Goal: Check status: Check status

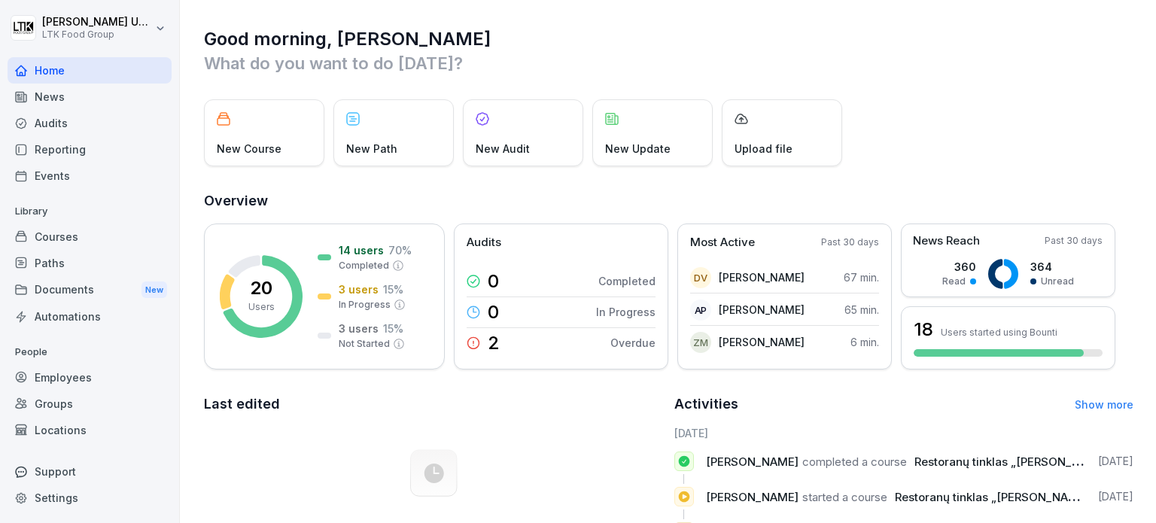
click at [78, 382] on div "Employees" at bounding box center [90, 377] width 164 height 26
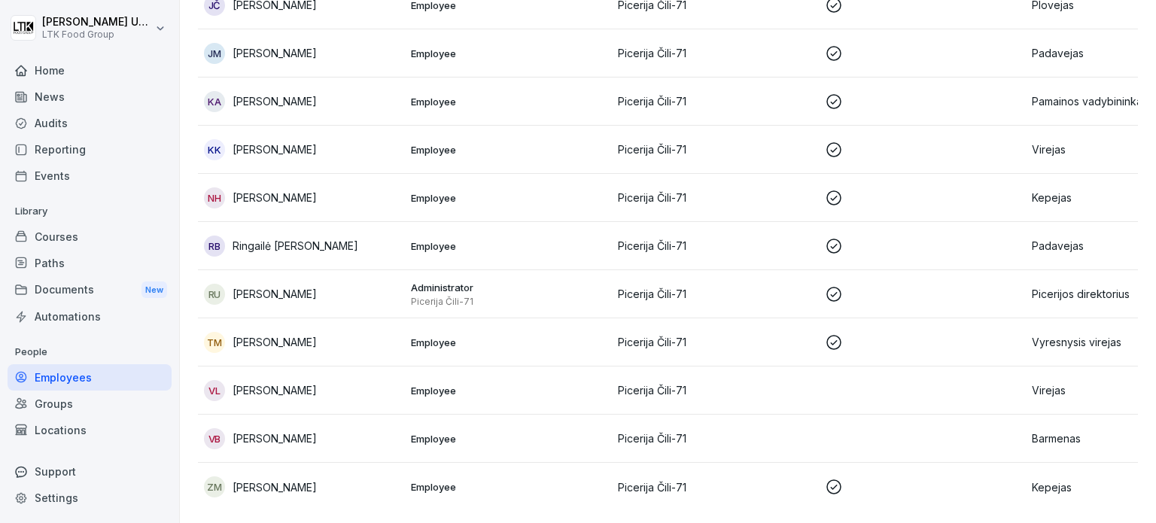
scroll to position [418, 0]
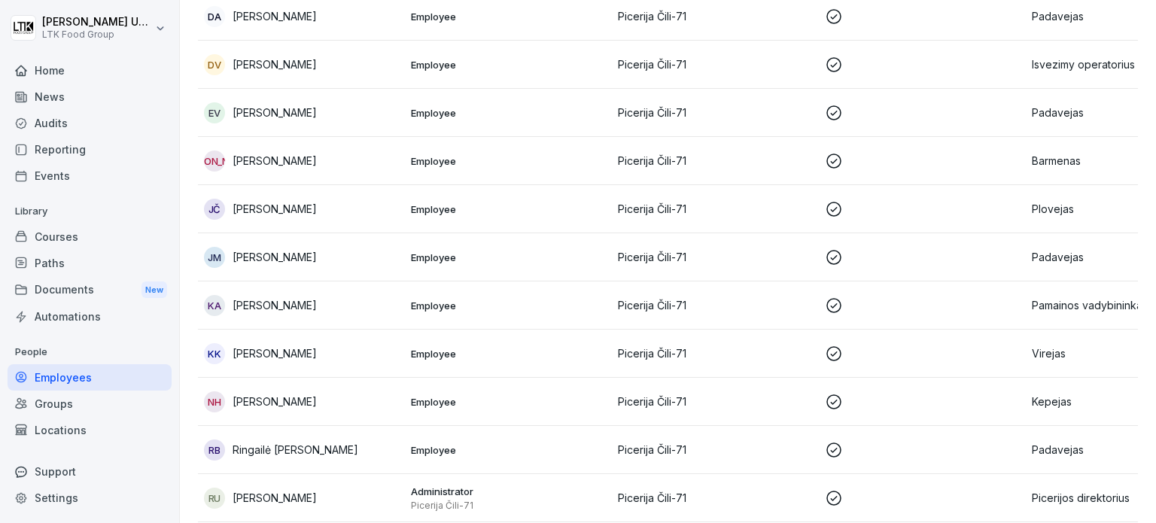
click at [1032, 56] on p "Isvezimy operatorius" at bounding box center [1129, 64] width 195 height 16
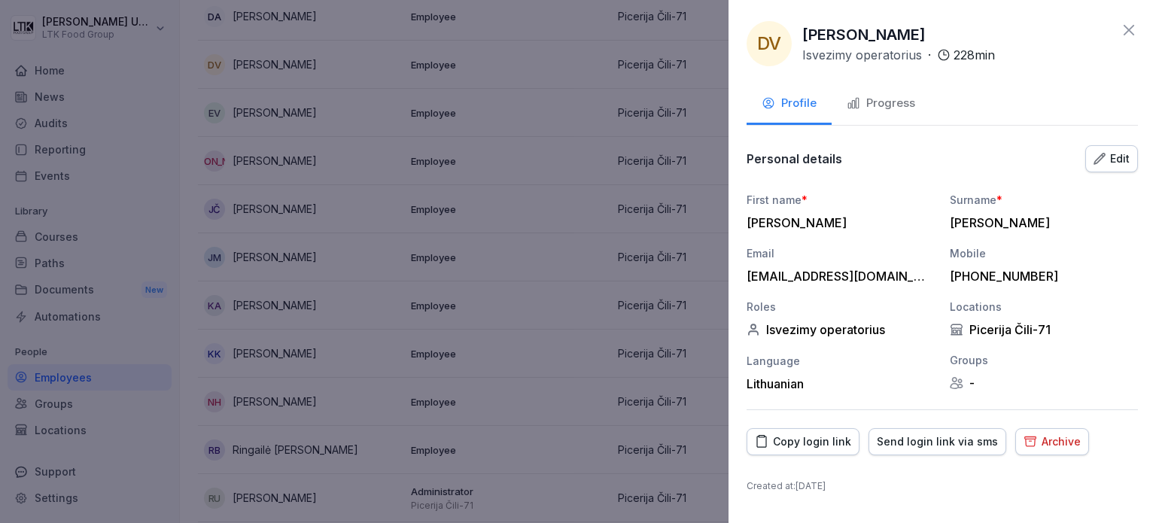
click at [890, 108] on div "Progress" at bounding box center [881, 103] width 68 height 17
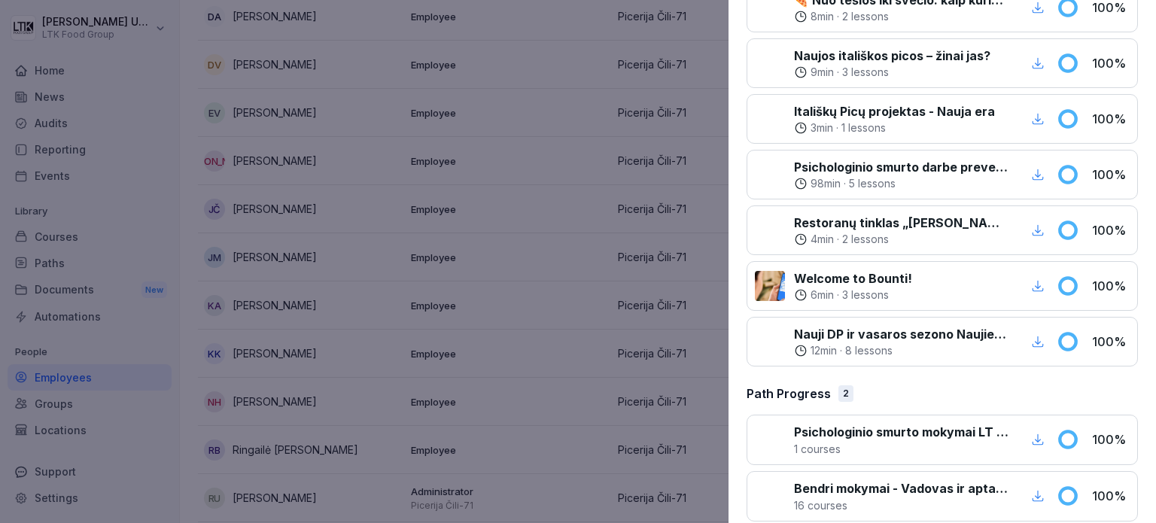
scroll to position [786, 0]
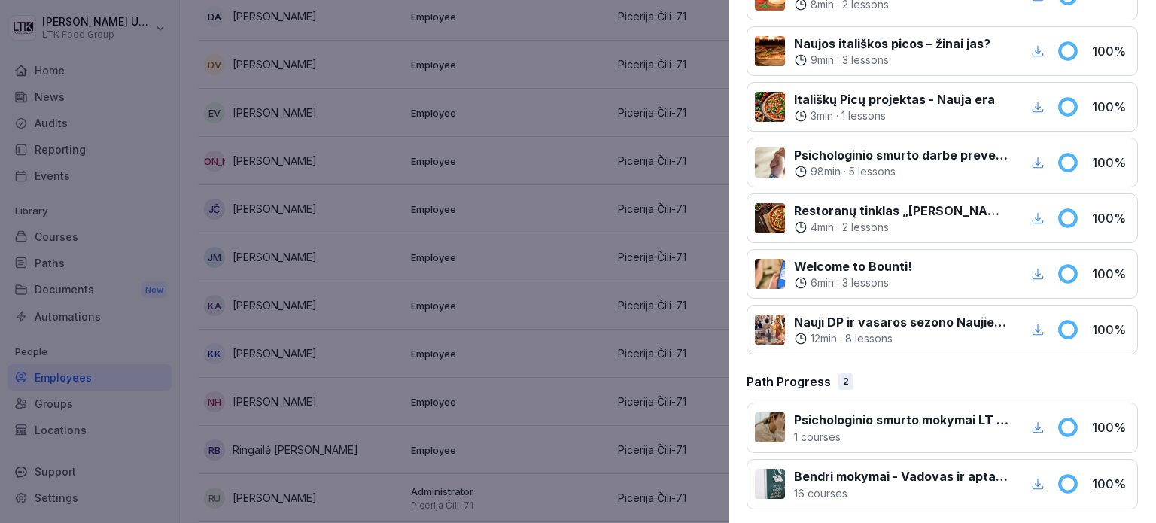
click at [560, 202] on div at bounding box center [578, 261] width 1156 height 523
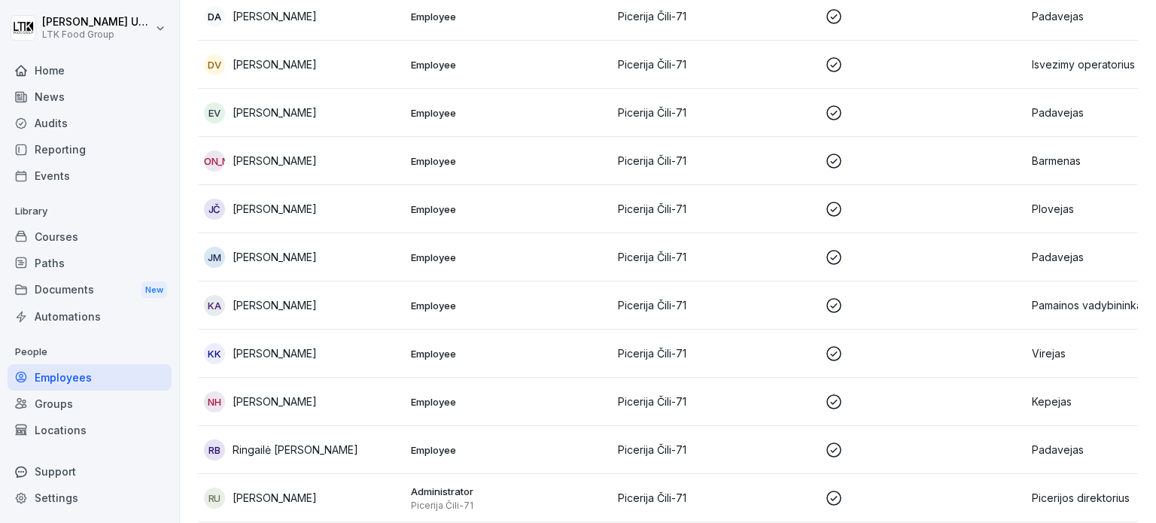
click at [60, 150] on div "Reporting" at bounding box center [90, 149] width 164 height 26
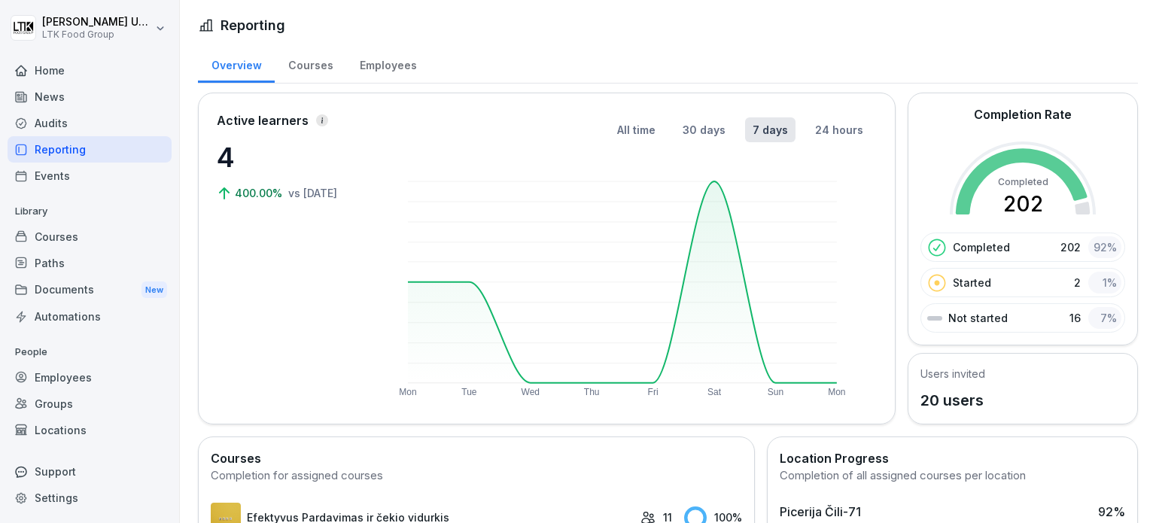
click at [66, 381] on div "Employees" at bounding box center [90, 377] width 164 height 26
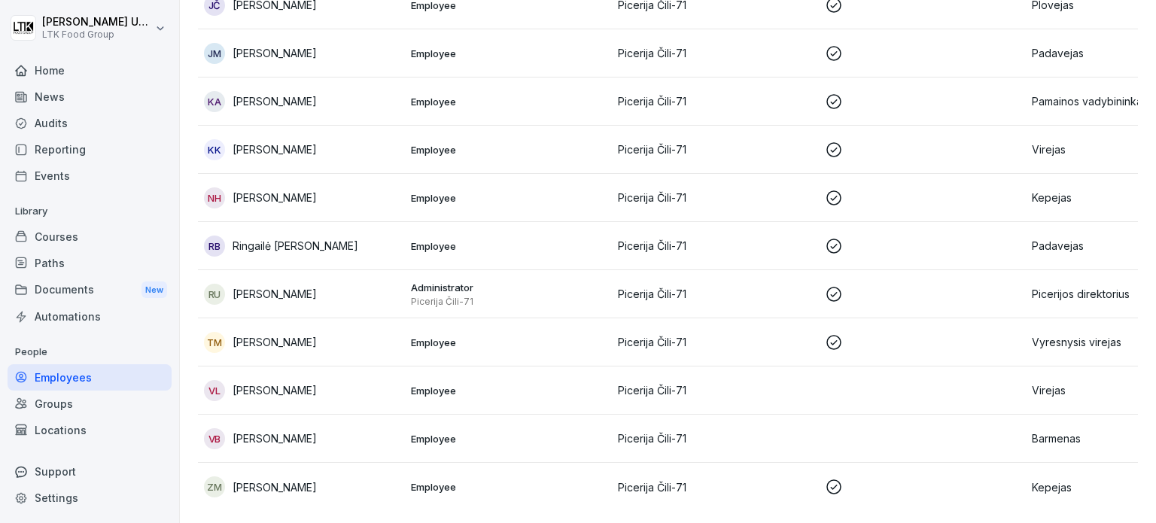
scroll to position [644, 0]
click at [1035, 479] on p "Kepejas" at bounding box center [1129, 487] width 195 height 16
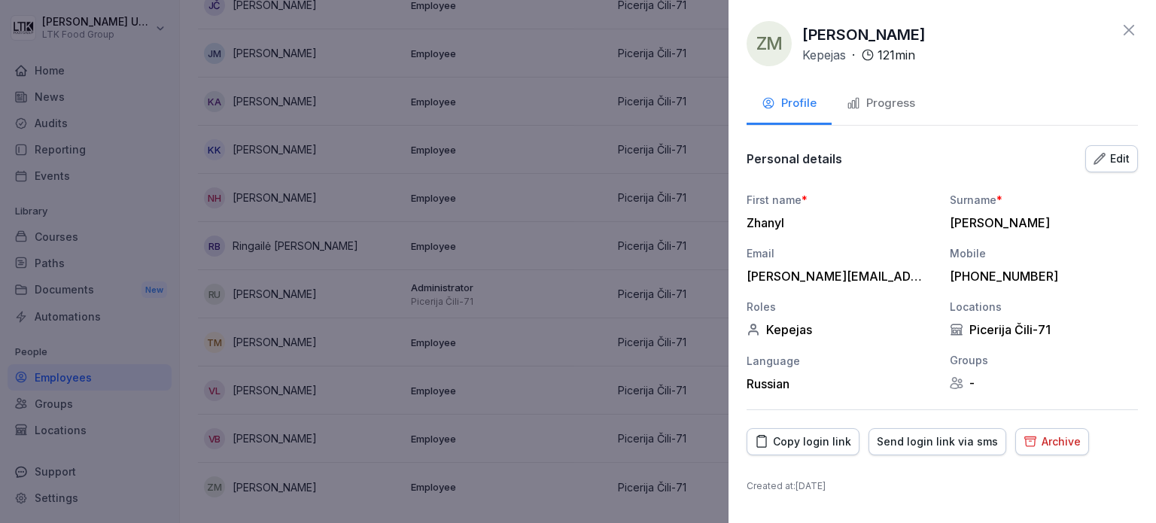
click at [901, 99] on div "Progress" at bounding box center [881, 103] width 68 height 17
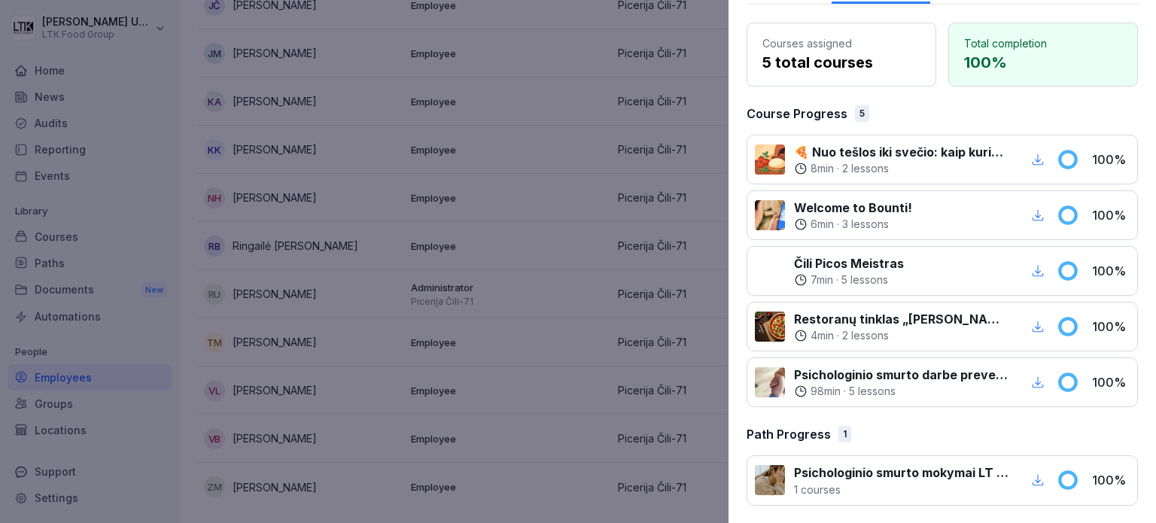
scroll to position [0, 0]
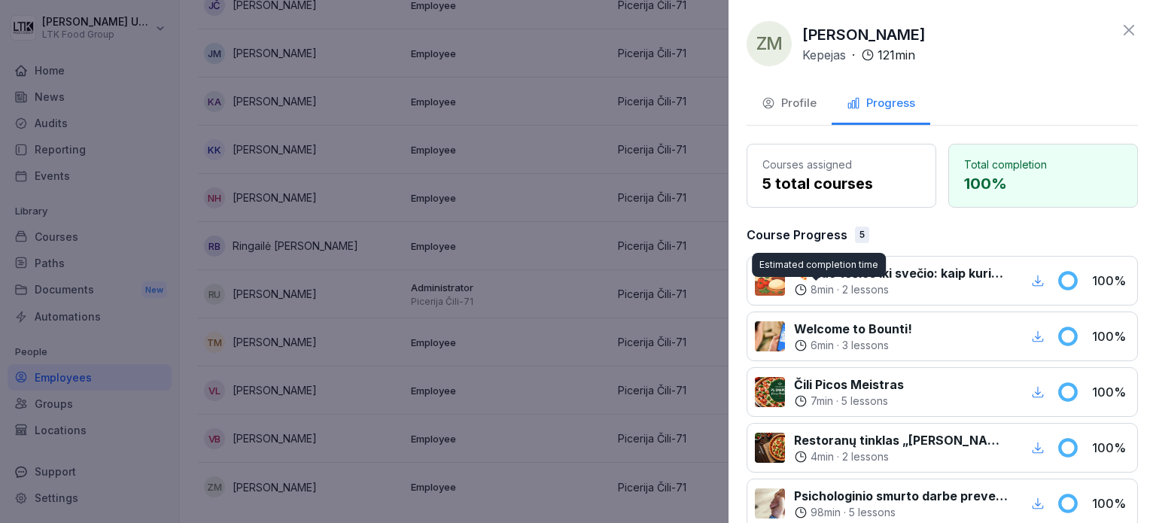
click at [567, 193] on div at bounding box center [578, 261] width 1156 height 523
